Goal: Transaction & Acquisition: Obtain resource

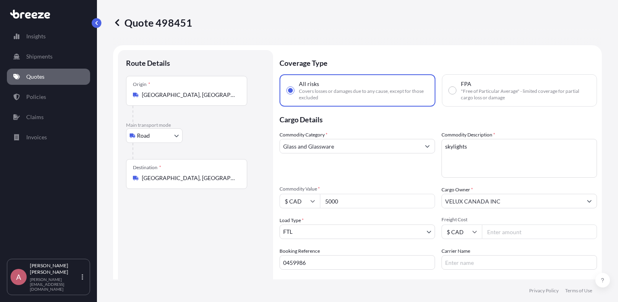
select select "Road"
select select "2"
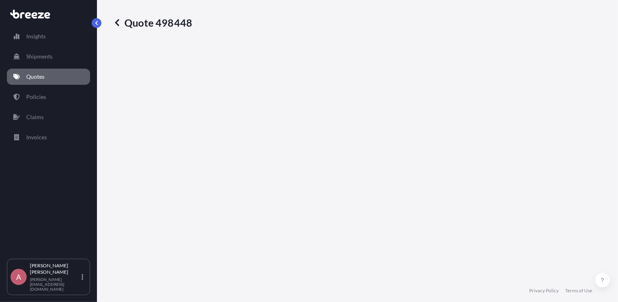
select select "Road"
select select "2"
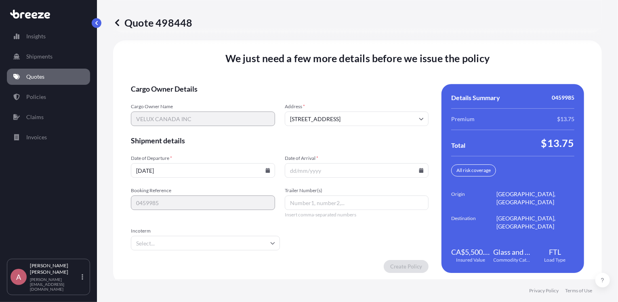
scroll to position [1191, 0]
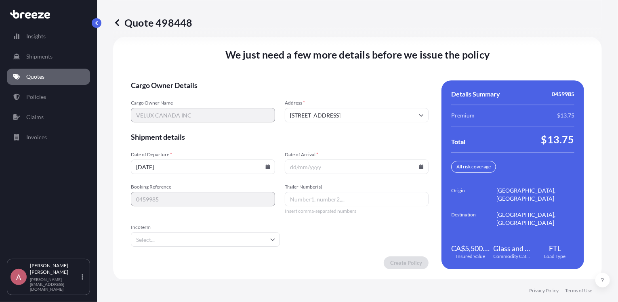
click at [265, 166] on icon at bounding box center [267, 166] width 5 height 5
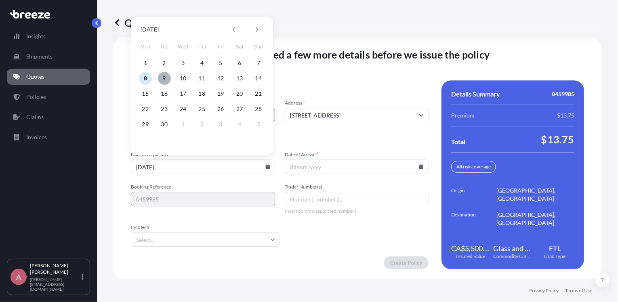
click at [162, 74] on button "9" at bounding box center [164, 78] width 13 height 13
type input "09/09/2025"
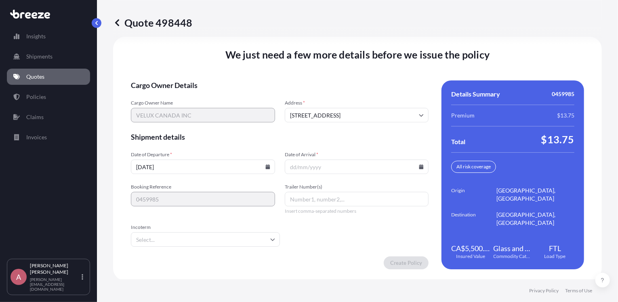
click at [420, 166] on input "Date of Arrival *" at bounding box center [357, 167] width 144 height 15
click at [419, 166] on icon at bounding box center [421, 166] width 4 height 5
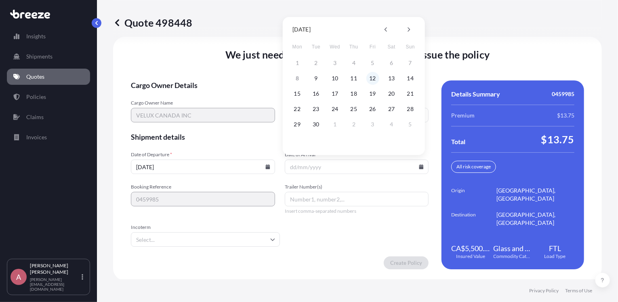
click at [373, 76] on button "12" at bounding box center [373, 78] width 13 height 13
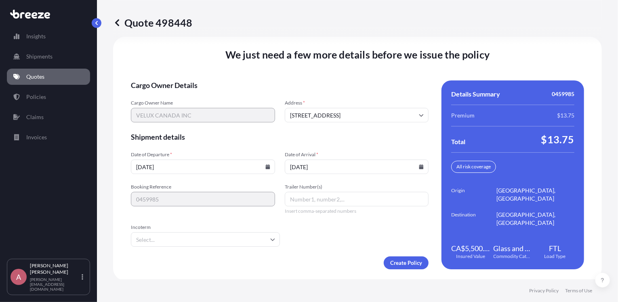
type input "12/09/2025"
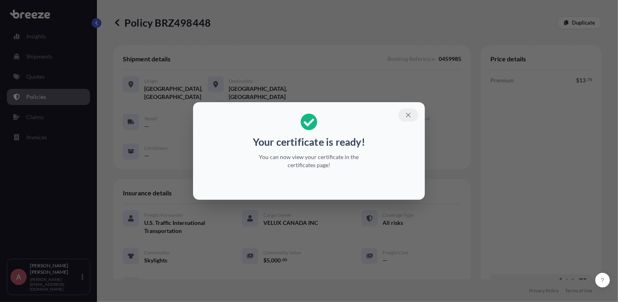
click at [405, 115] on icon "button" at bounding box center [408, 115] width 7 height 7
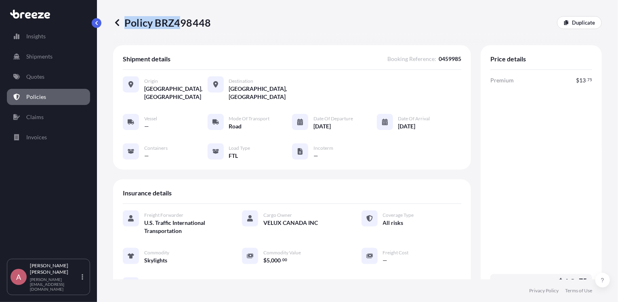
drag, startPoint x: 210, startPoint y: 21, endPoint x: 183, endPoint y: 17, distance: 27.7
click at [183, 17] on div "Policy BRZ498448 Duplicate" at bounding box center [357, 22] width 489 height 13
drag, startPoint x: 183, startPoint y: 17, endPoint x: 202, endPoint y: 20, distance: 19.6
click at [165, 19] on p "Policy BRZ498448" at bounding box center [162, 22] width 98 height 13
click at [154, 35] on div "Policy BRZ498448 Duplicate" at bounding box center [357, 22] width 489 height 45
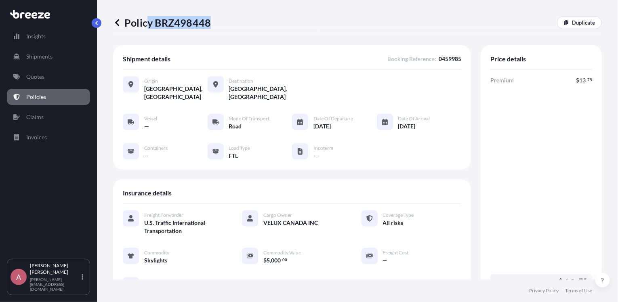
drag, startPoint x: 202, startPoint y: 20, endPoint x: 123, endPoint y: 21, distance: 79.2
click at [123, 21] on p "Policy BRZ498448" at bounding box center [162, 22] width 98 height 13
drag, startPoint x: 123, startPoint y: 21, endPoint x: 213, endPoint y: 21, distance: 90.5
click at [213, 21] on div "Policy BRZ498448 Duplicate" at bounding box center [357, 22] width 489 height 13
click at [128, 26] on p "Policy BRZ498448" at bounding box center [162, 22] width 98 height 13
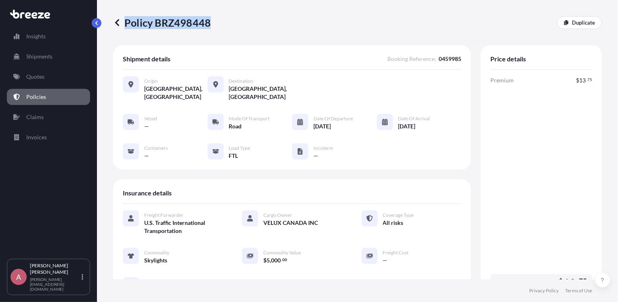
drag, startPoint x: 124, startPoint y: 21, endPoint x: 209, endPoint y: 20, distance: 84.5
click at [209, 20] on p "Policy BRZ498448" at bounding box center [162, 22] width 98 height 13
copy p "Policy BRZ498448"
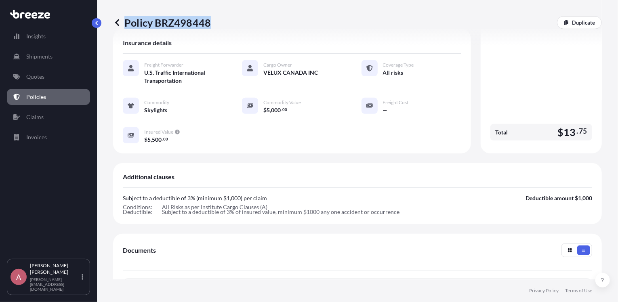
click at [368, 25] on div "Policy BRZ498448 Duplicate" at bounding box center [357, 22] width 489 height 13
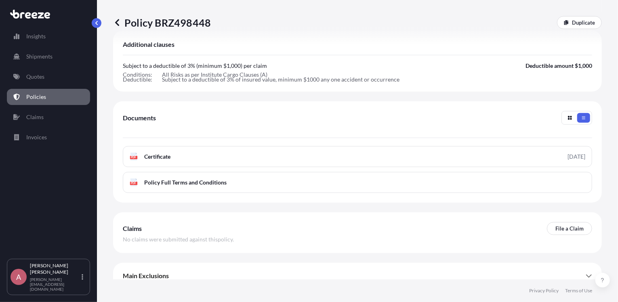
scroll to position [259, 0]
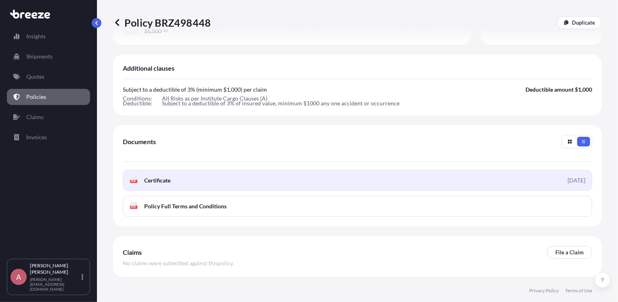
click at [332, 170] on link "PDF Certificate 2025-09-08" at bounding box center [358, 180] width 470 height 21
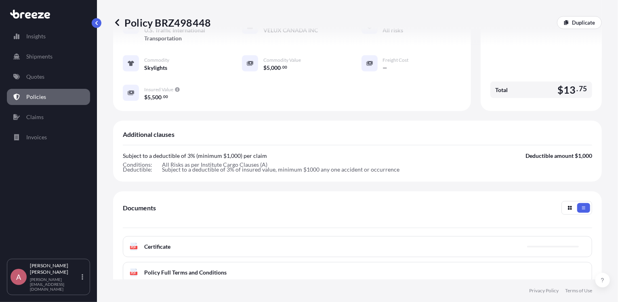
scroll to position [146, 0]
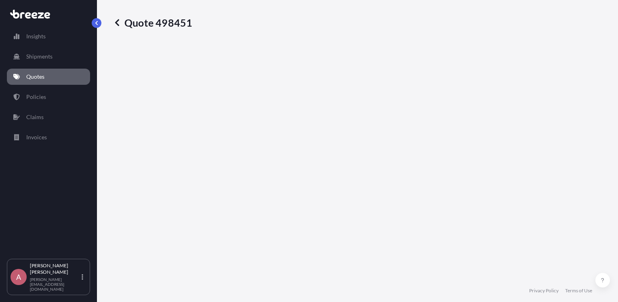
select select "Road"
select select "2"
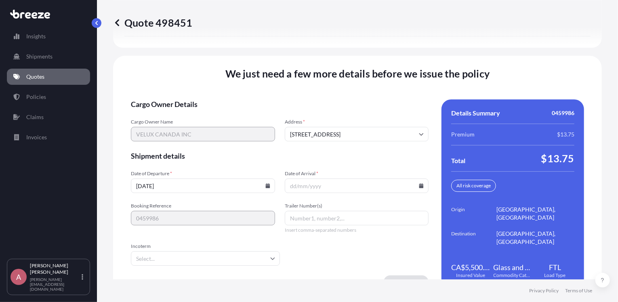
scroll to position [1191, 0]
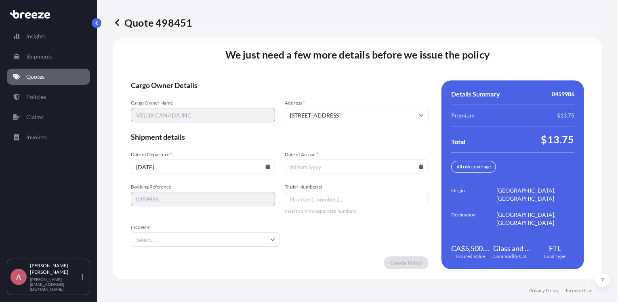
click at [265, 166] on icon at bounding box center [267, 166] width 4 height 5
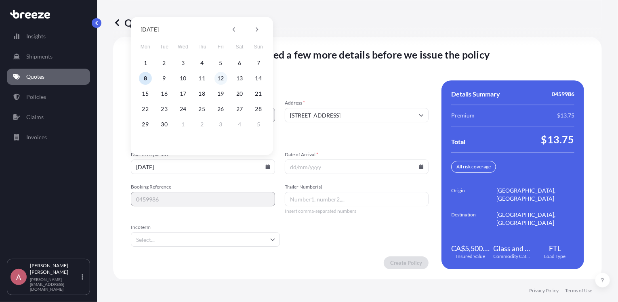
click at [222, 77] on button "12" at bounding box center [221, 78] width 13 height 13
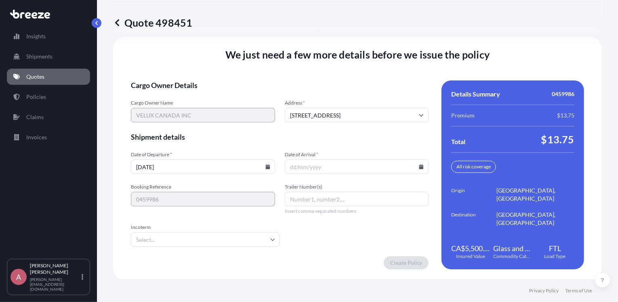
type input "12/09/2025"
click at [265, 166] on icon at bounding box center [267, 166] width 4 height 5
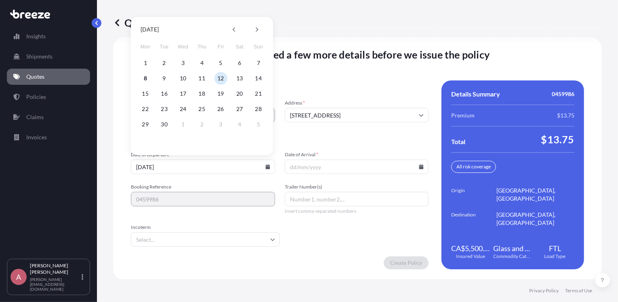
click at [217, 74] on button "12" at bounding box center [221, 78] width 13 height 13
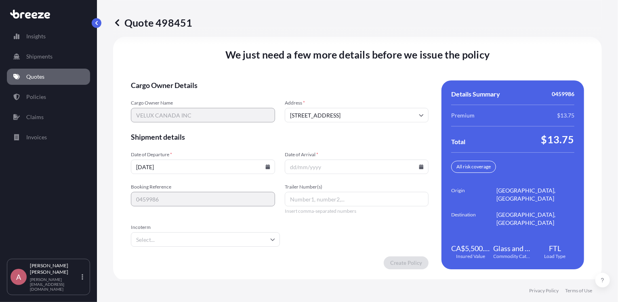
click at [419, 165] on icon at bounding box center [421, 166] width 4 height 5
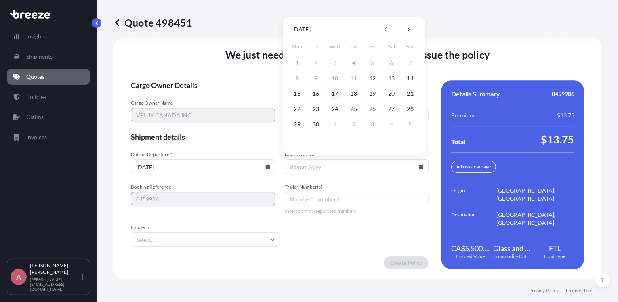
click at [334, 93] on button "17" at bounding box center [335, 93] width 13 height 13
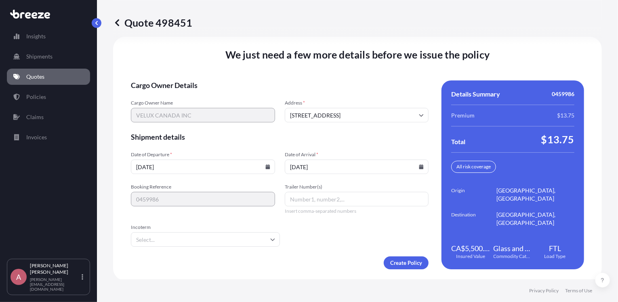
type input "17/09/2025"
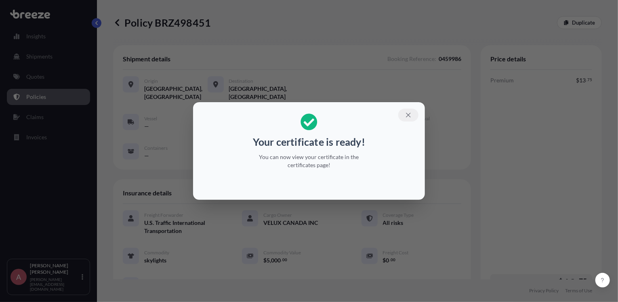
click at [409, 115] on icon "button" at bounding box center [408, 115] width 7 height 7
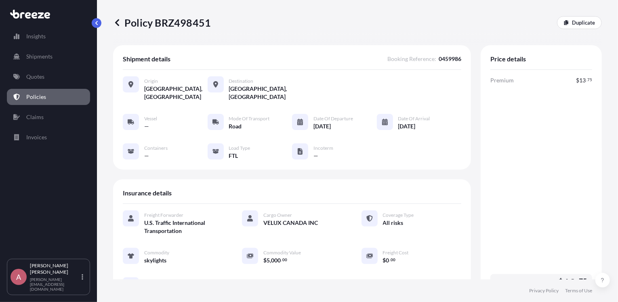
drag, startPoint x: 124, startPoint y: 21, endPoint x: 210, endPoint y: 26, distance: 85.9
click at [210, 26] on div "Policy BRZ498451 Duplicate" at bounding box center [357, 22] width 489 height 13
click at [209, 25] on div "Policy BRZ498451 Duplicate" at bounding box center [357, 22] width 489 height 13
copy p "Policy BRZ498451"
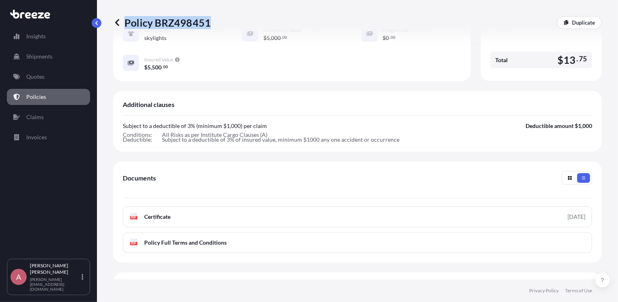
scroll to position [274, 0]
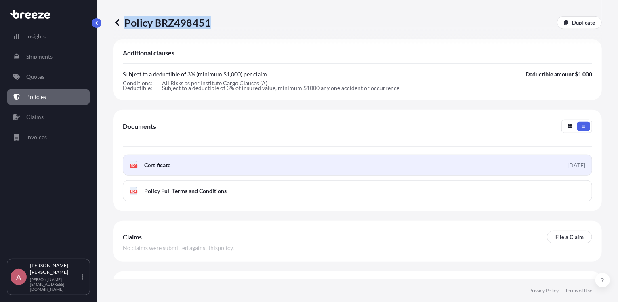
click at [469, 155] on link "PDF Certificate 2025-09-08" at bounding box center [358, 165] width 470 height 21
